Goal: Task Accomplishment & Management: Complete application form

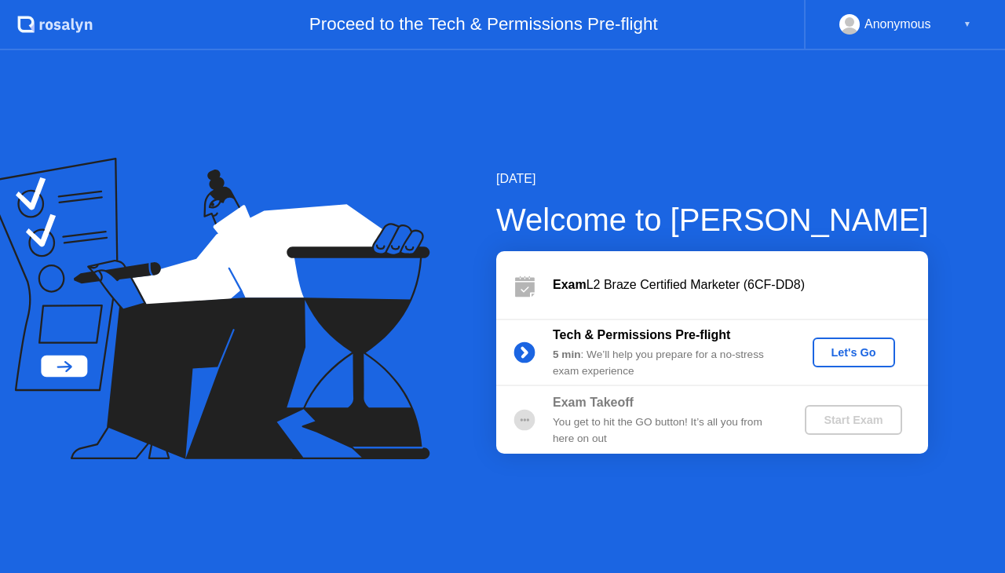
click at [847, 349] on div "Let's Go" at bounding box center [854, 352] width 70 height 13
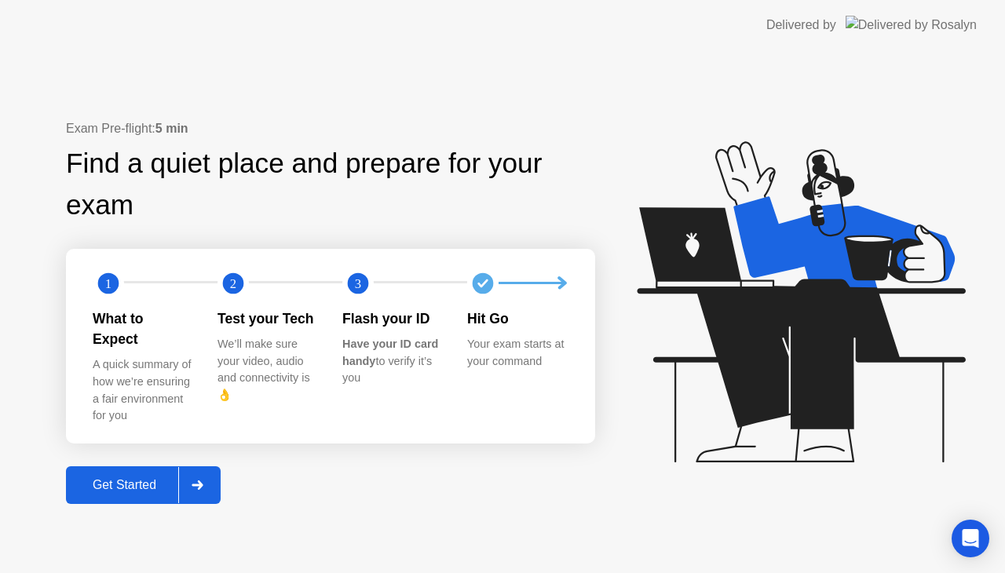
click at [130, 481] on div "Get Started" at bounding box center [125, 485] width 108 height 14
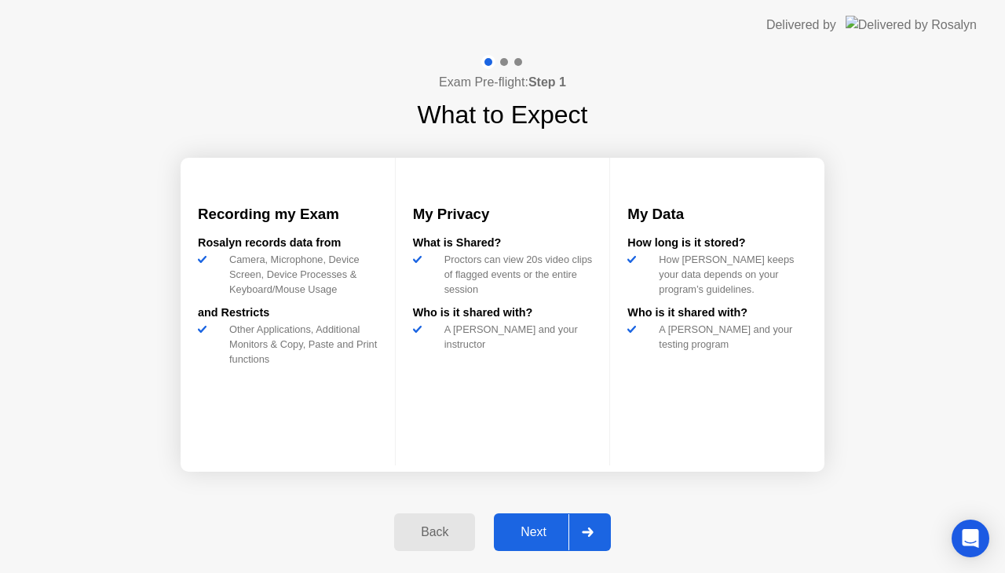
click at [525, 540] on div "Next" at bounding box center [534, 532] width 70 height 14
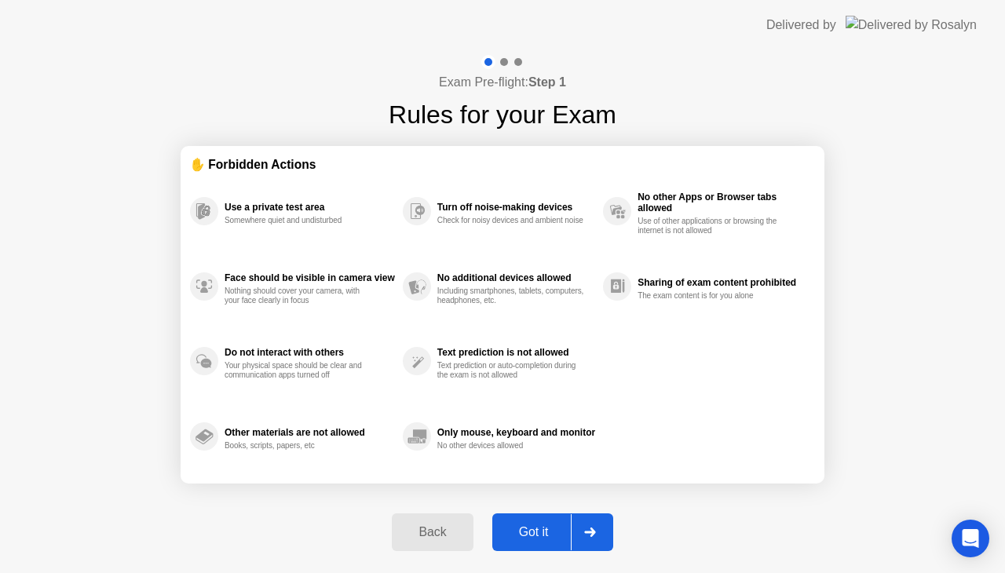
click at [532, 521] on button "Got it" at bounding box center [552, 533] width 121 height 38
select select "**********"
select select "*******"
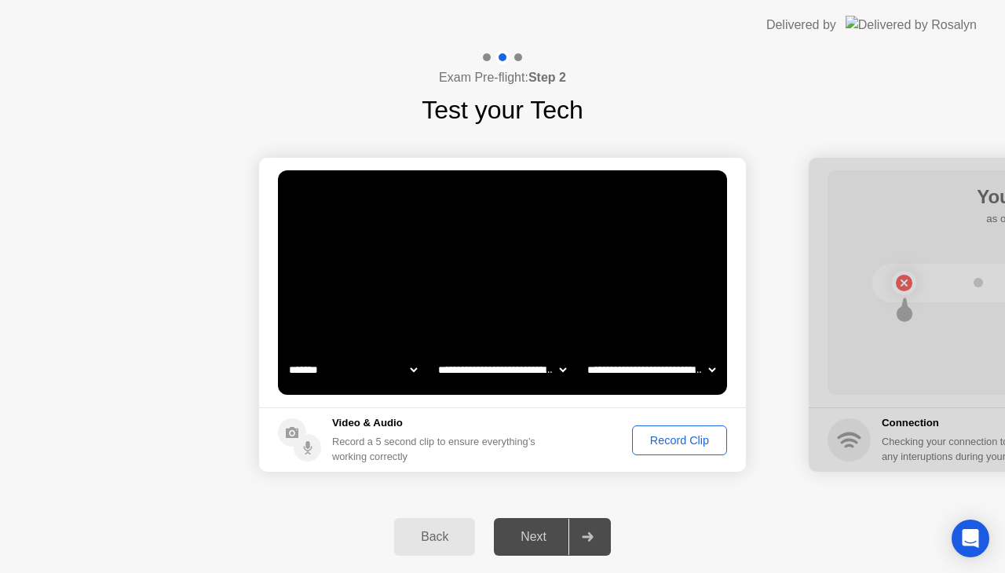
click at [680, 447] on div "Record Clip" at bounding box center [680, 440] width 84 height 13
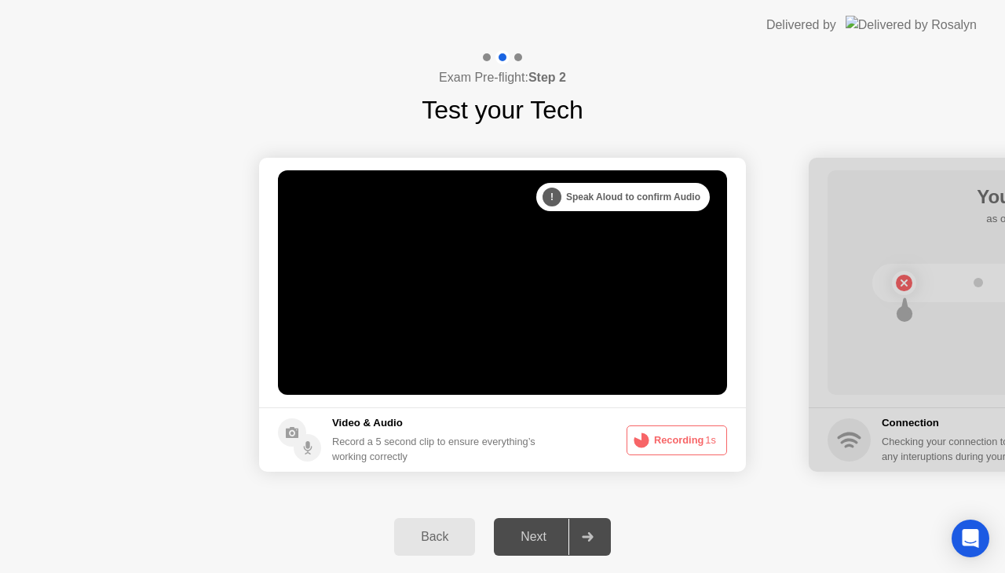
click at [605, 203] on div ". . . Try increasing your lighting" at bounding box center [628, 197] width 163 height 28
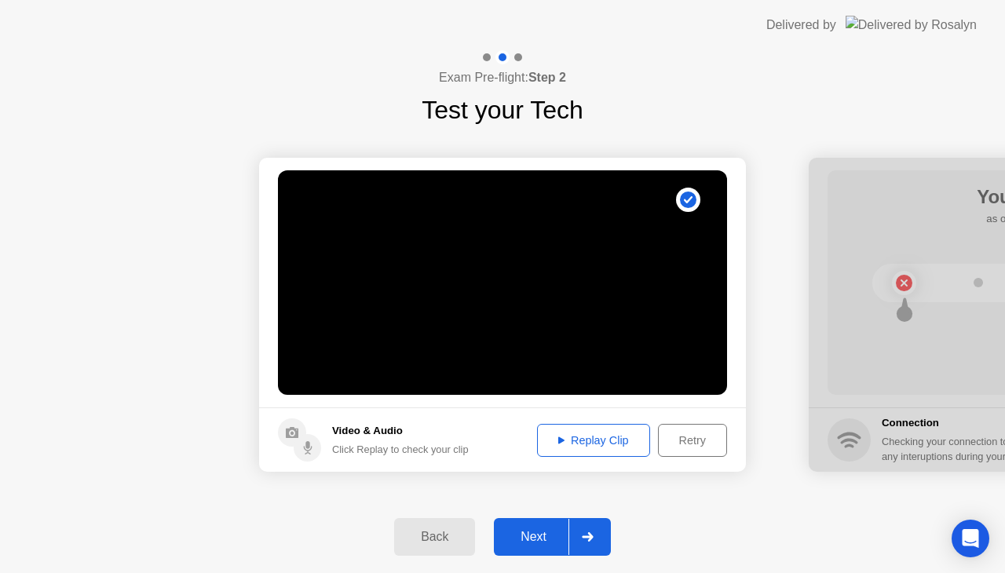
click at [611, 446] on div "Replay Clip" at bounding box center [594, 440] width 102 height 13
click at [714, 452] on button "Retry" at bounding box center [692, 440] width 69 height 33
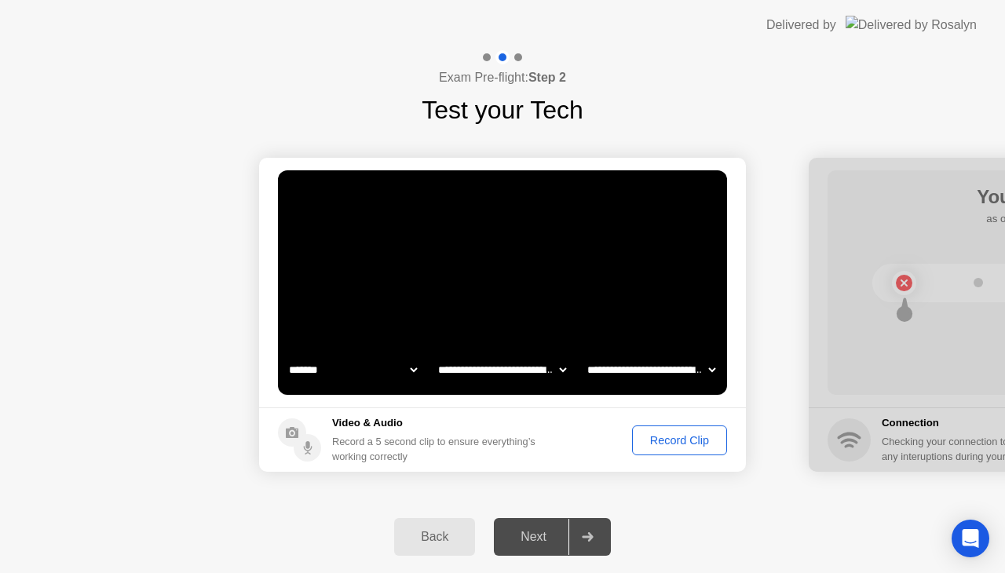
click at [693, 447] on div "Record Clip" at bounding box center [680, 440] width 84 height 13
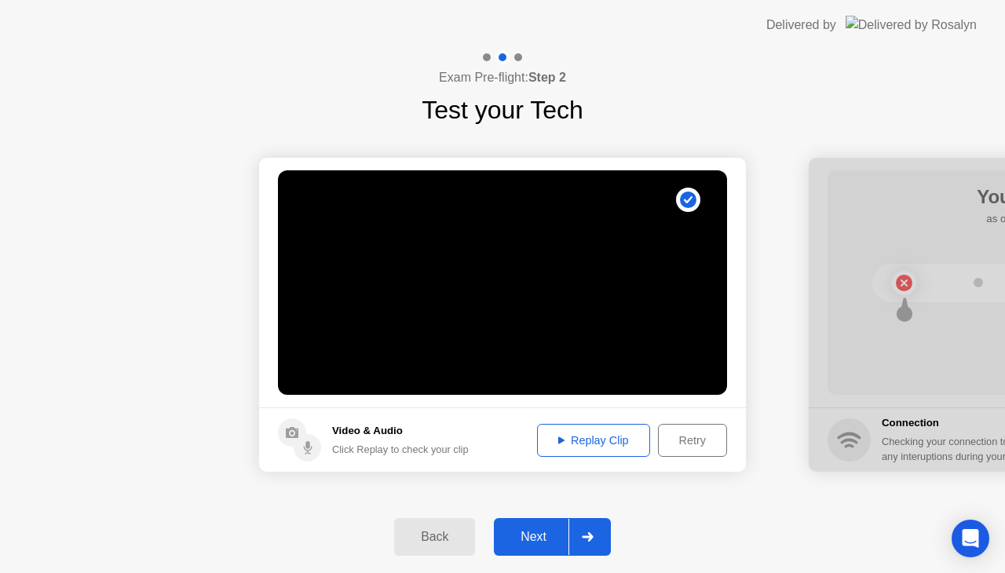
click at [521, 547] on button "Next" at bounding box center [552, 537] width 117 height 38
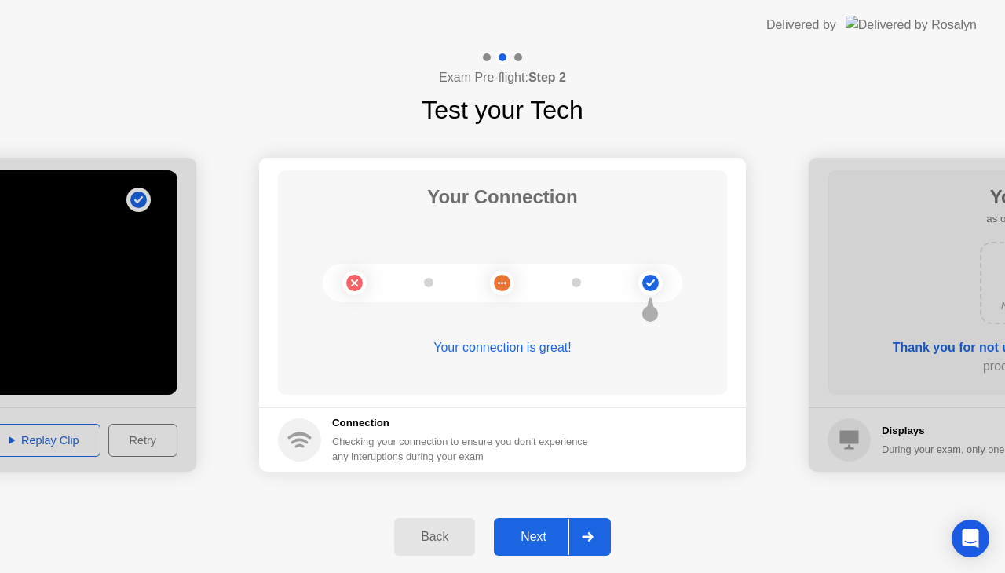
click at [550, 525] on button "Next" at bounding box center [552, 537] width 117 height 38
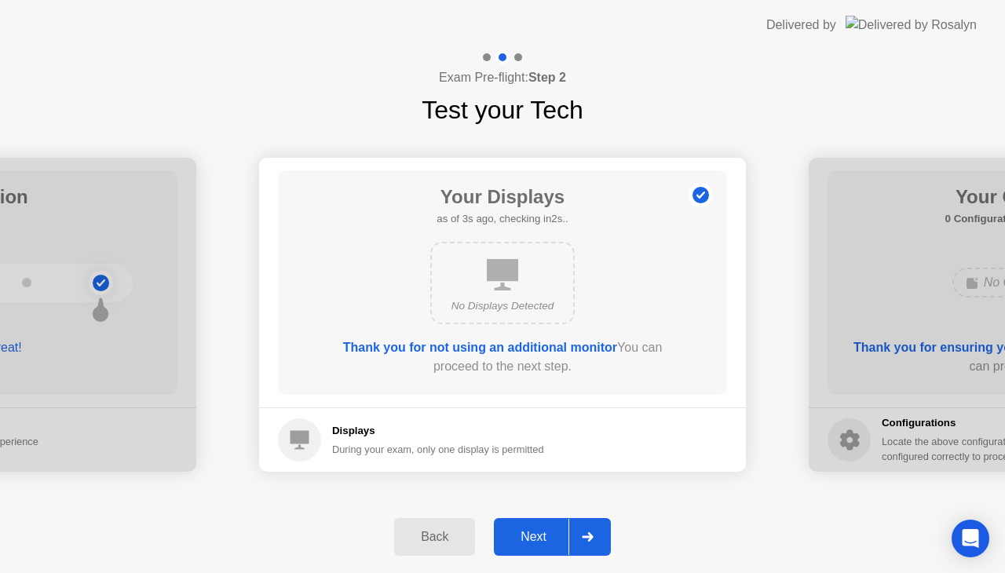
click at [550, 525] on button "Next" at bounding box center [552, 537] width 117 height 38
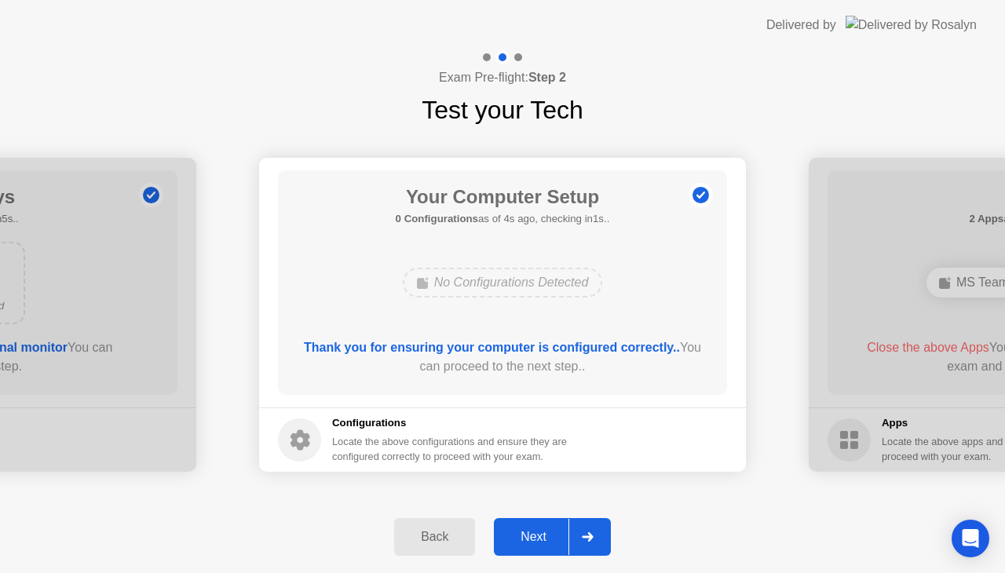
click at [550, 525] on button "Next" at bounding box center [552, 537] width 117 height 38
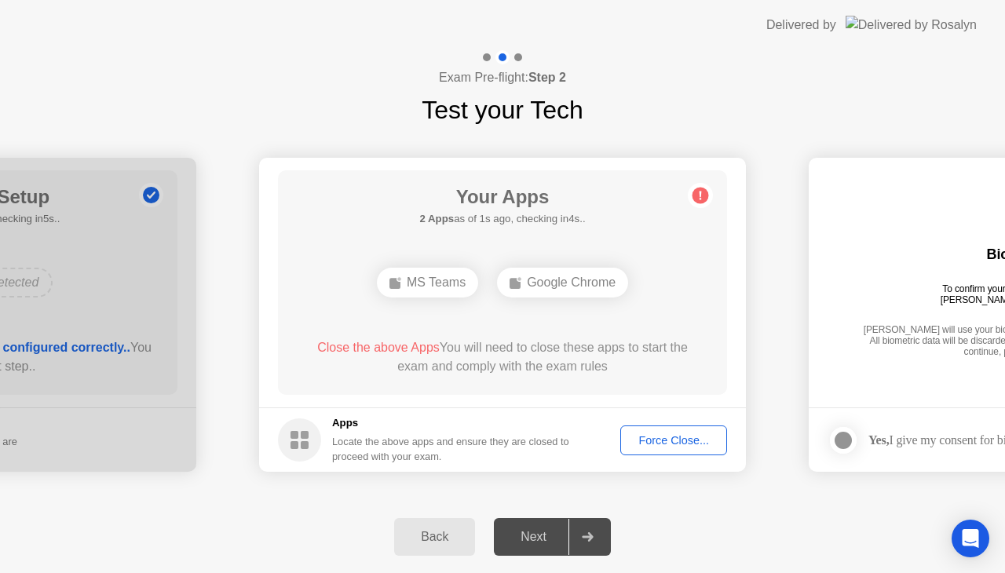
click at [700, 449] on button "Force Close..." at bounding box center [673, 441] width 107 height 30
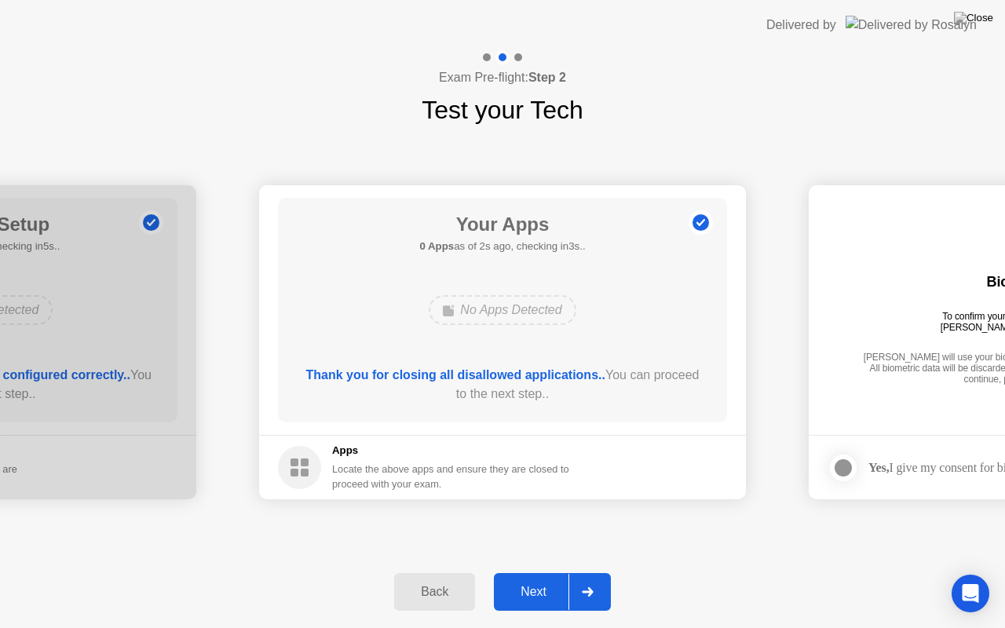
click at [543, 572] on button "Next" at bounding box center [552, 592] width 117 height 38
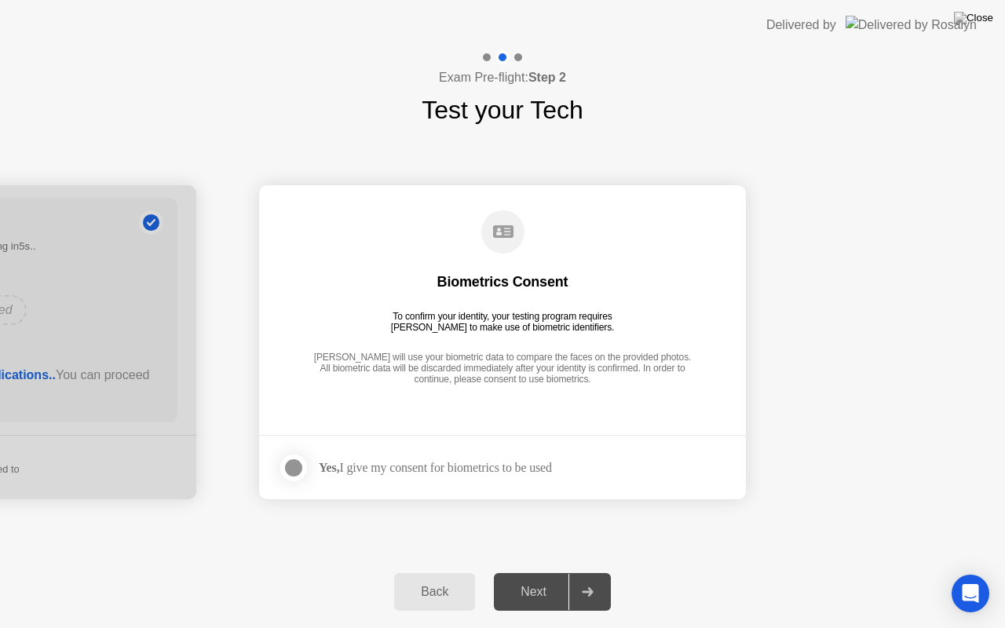
click at [313, 464] on label at bounding box center [298, 467] width 41 height 31
click at [528, 572] on div "Next" at bounding box center [534, 592] width 70 height 14
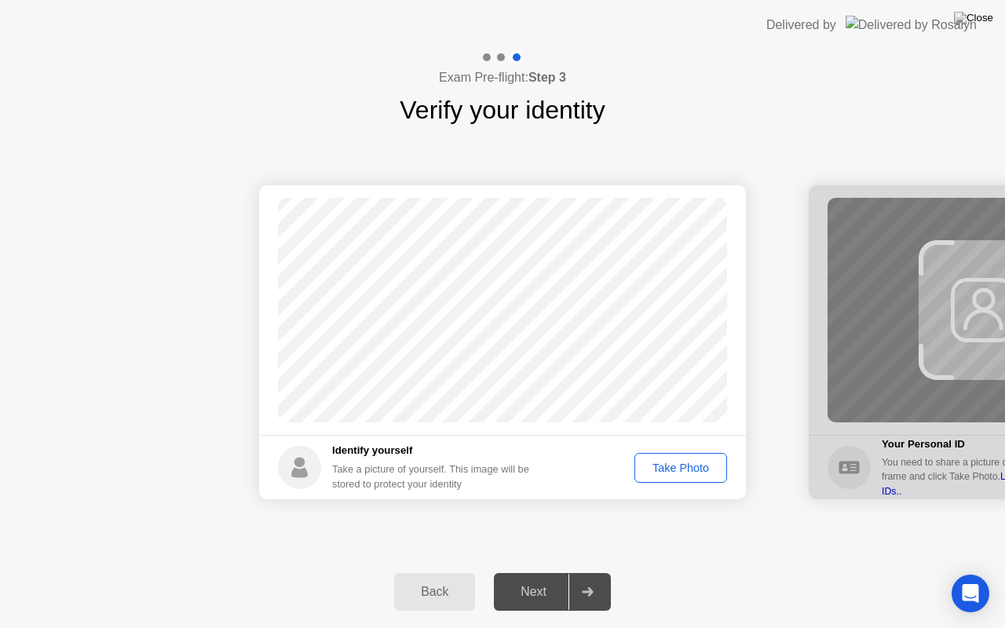
click at [662, 466] on div "Take Photo" at bounding box center [681, 468] width 82 height 13
click at [555, 572] on div "Next" at bounding box center [534, 592] width 70 height 14
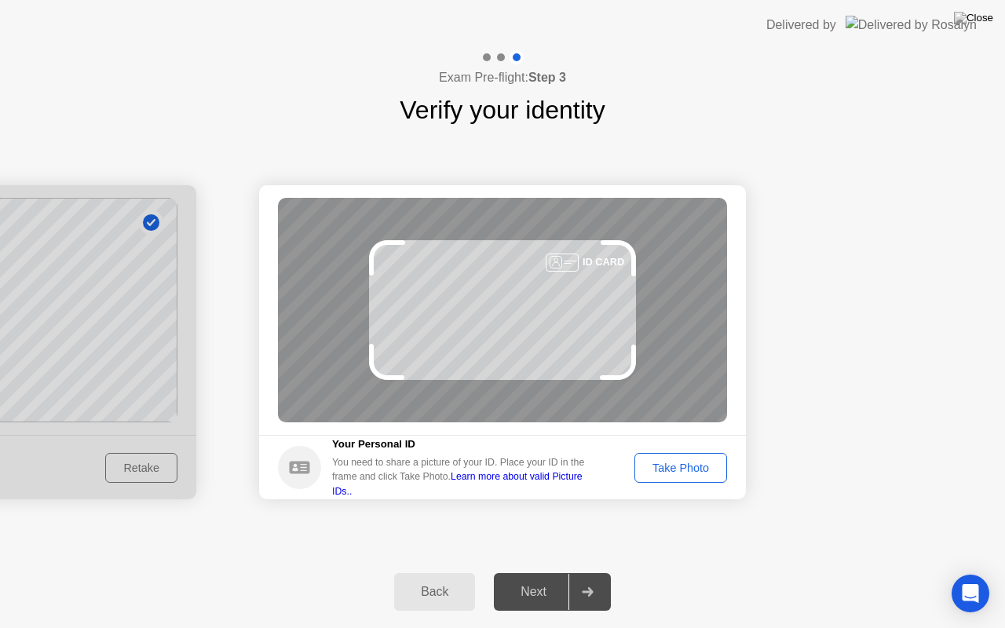
click at [684, 463] on div "Take Photo" at bounding box center [681, 468] width 82 height 13
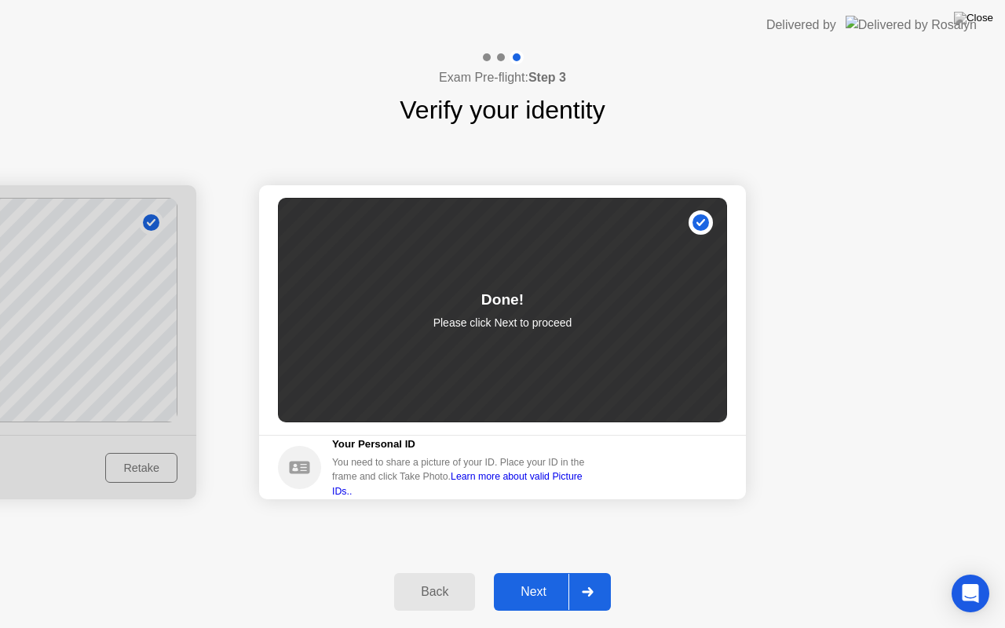
click at [539, 572] on button "Next" at bounding box center [552, 592] width 117 height 38
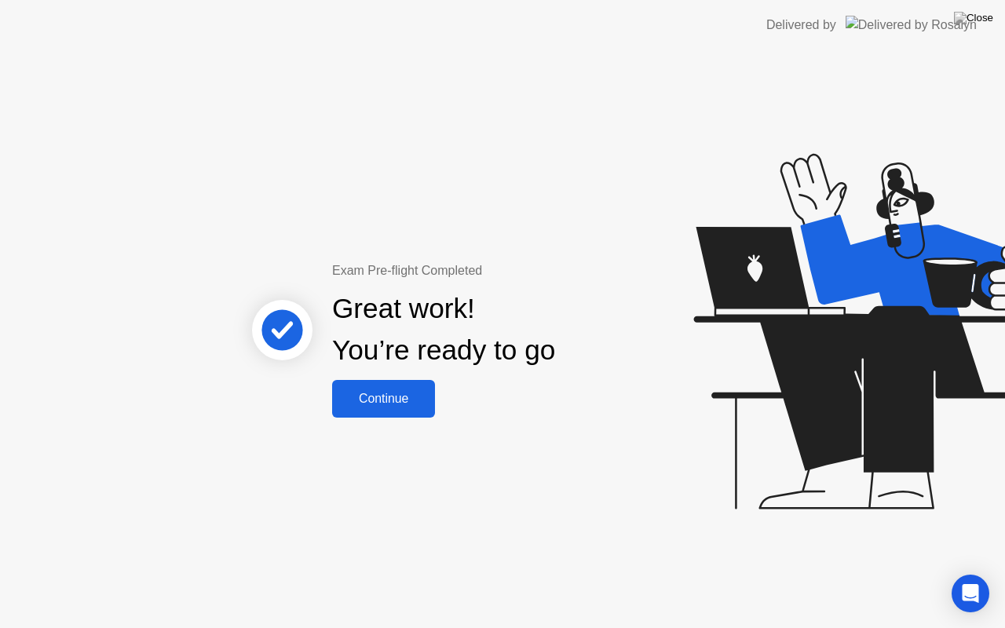
click at [379, 392] on div "Continue" at bounding box center [383, 399] width 93 height 14
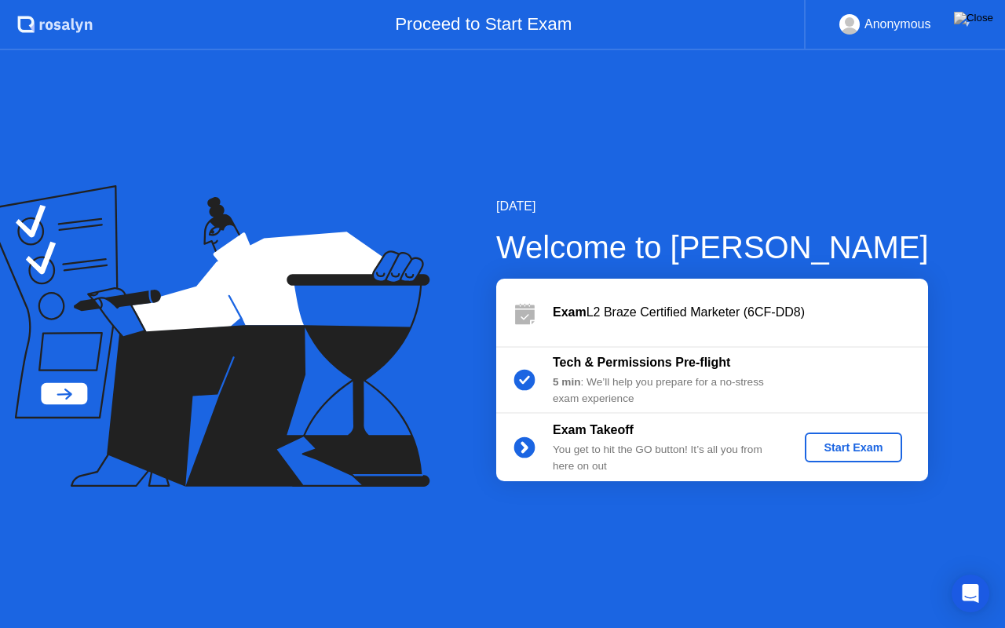
click at [820, 438] on button "Start Exam" at bounding box center [853, 448] width 97 height 30
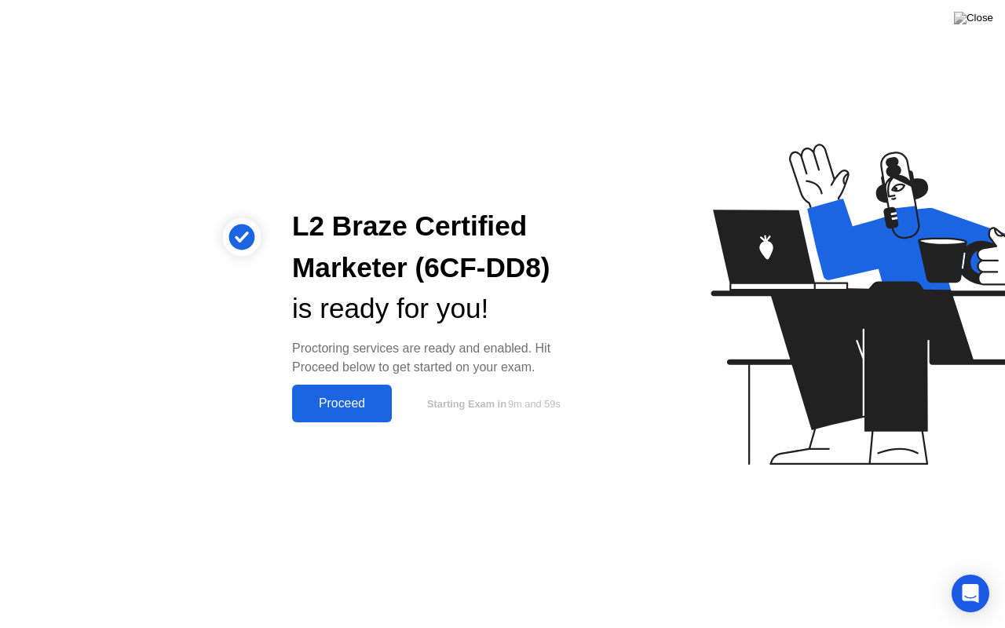
click at [345, 405] on div "Proceed" at bounding box center [342, 404] width 90 height 14
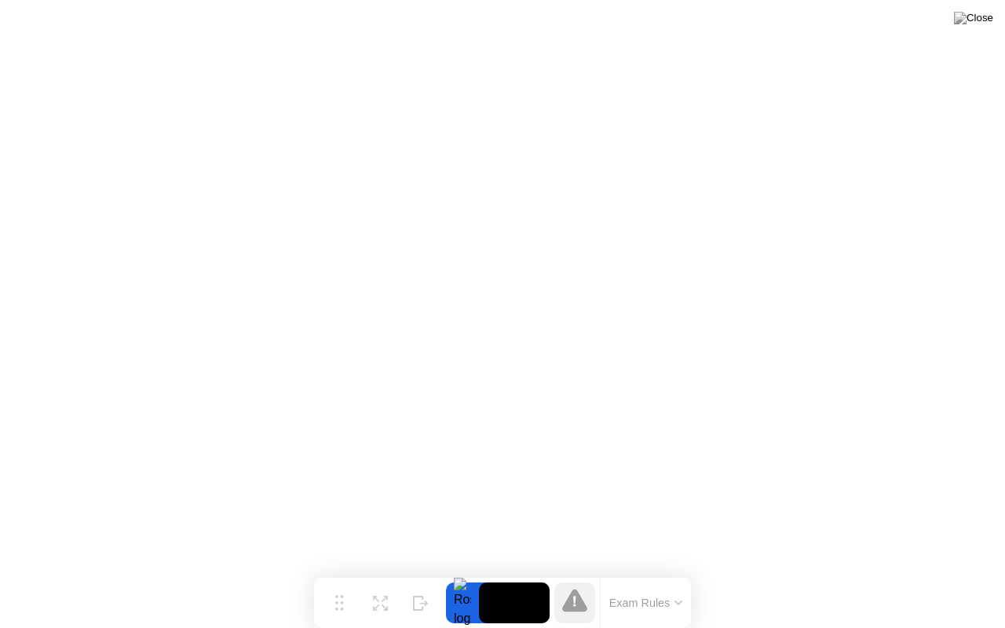
click at [652, 572] on button "Exam Rules" at bounding box center [646, 603] width 83 height 14
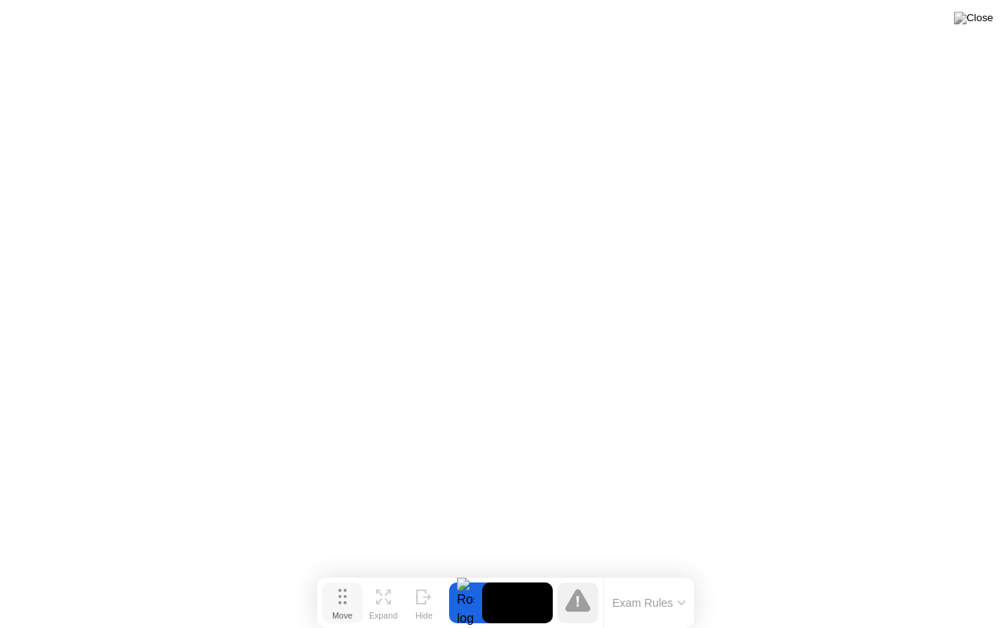
drag, startPoint x: 345, startPoint y: 600, endPoint x: 348, endPoint y: 611, distance: 11.4
click at [348, 572] on button "Move" at bounding box center [342, 603] width 41 height 41
